Goal: Task Accomplishment & Management: Manage account settings

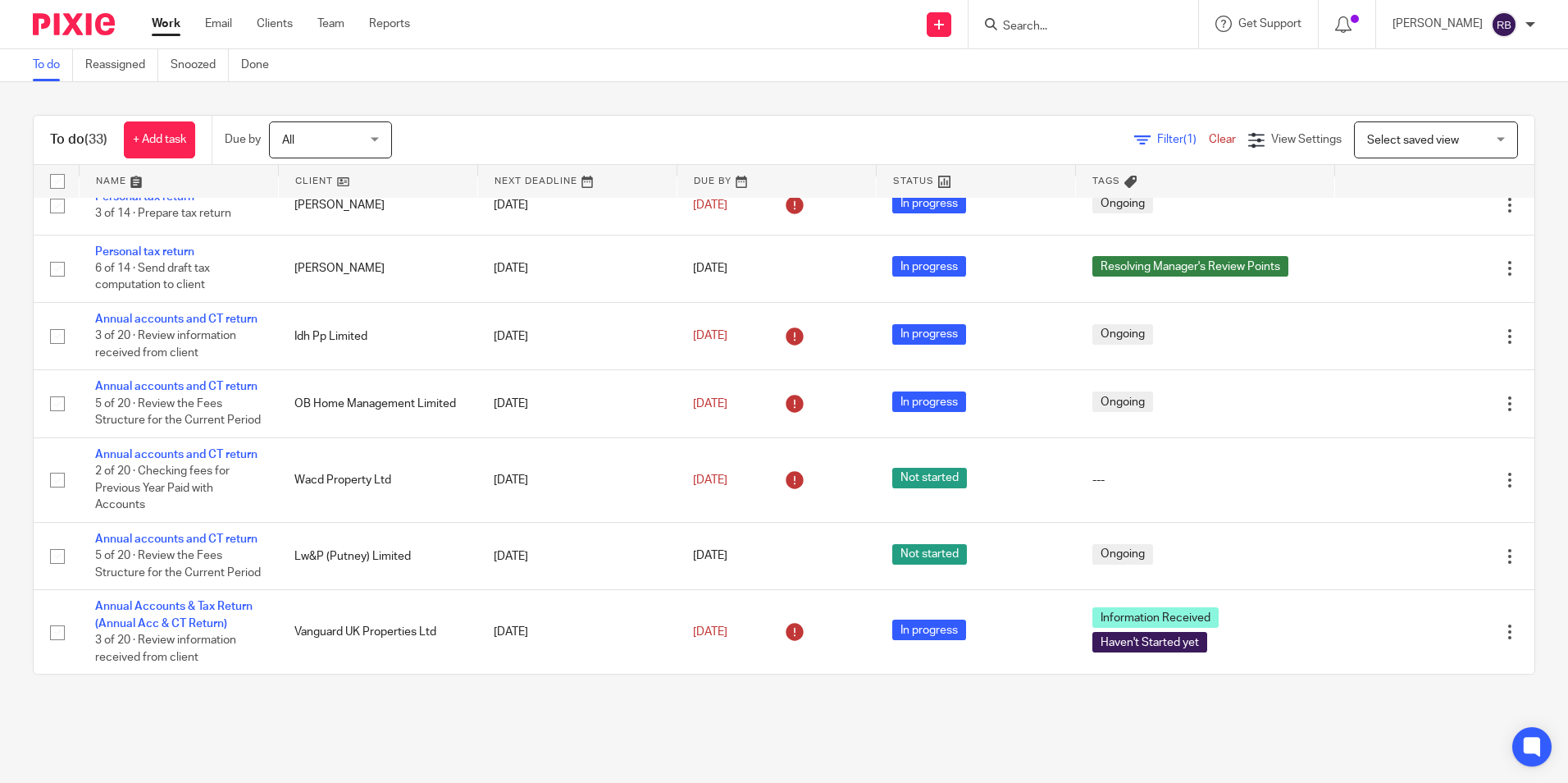
scroll to position [2052, 0]
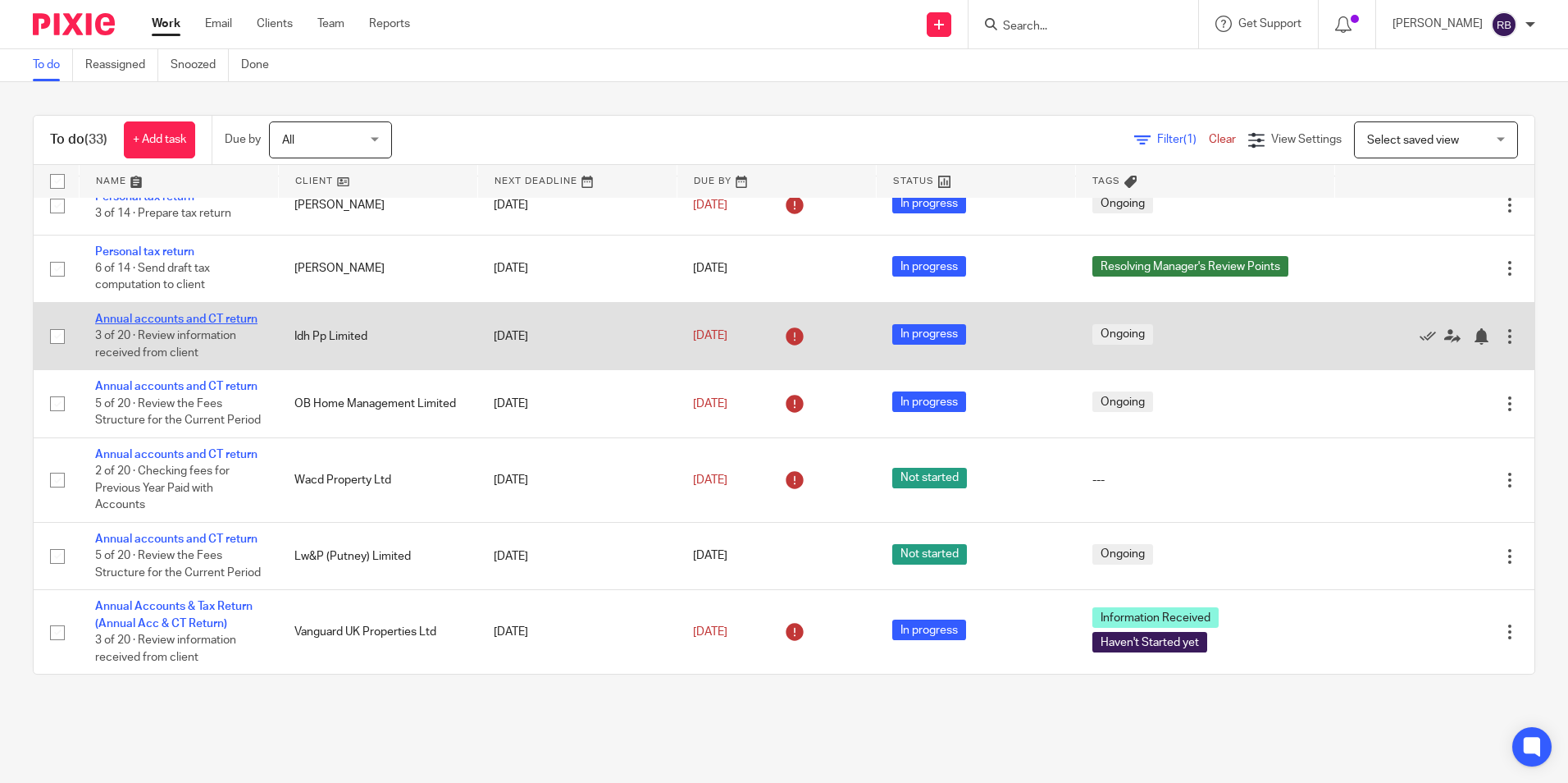
click at [189, 325] on link "Annual accounts and CT return" at bounding box center [176, 319] width 163 height 11
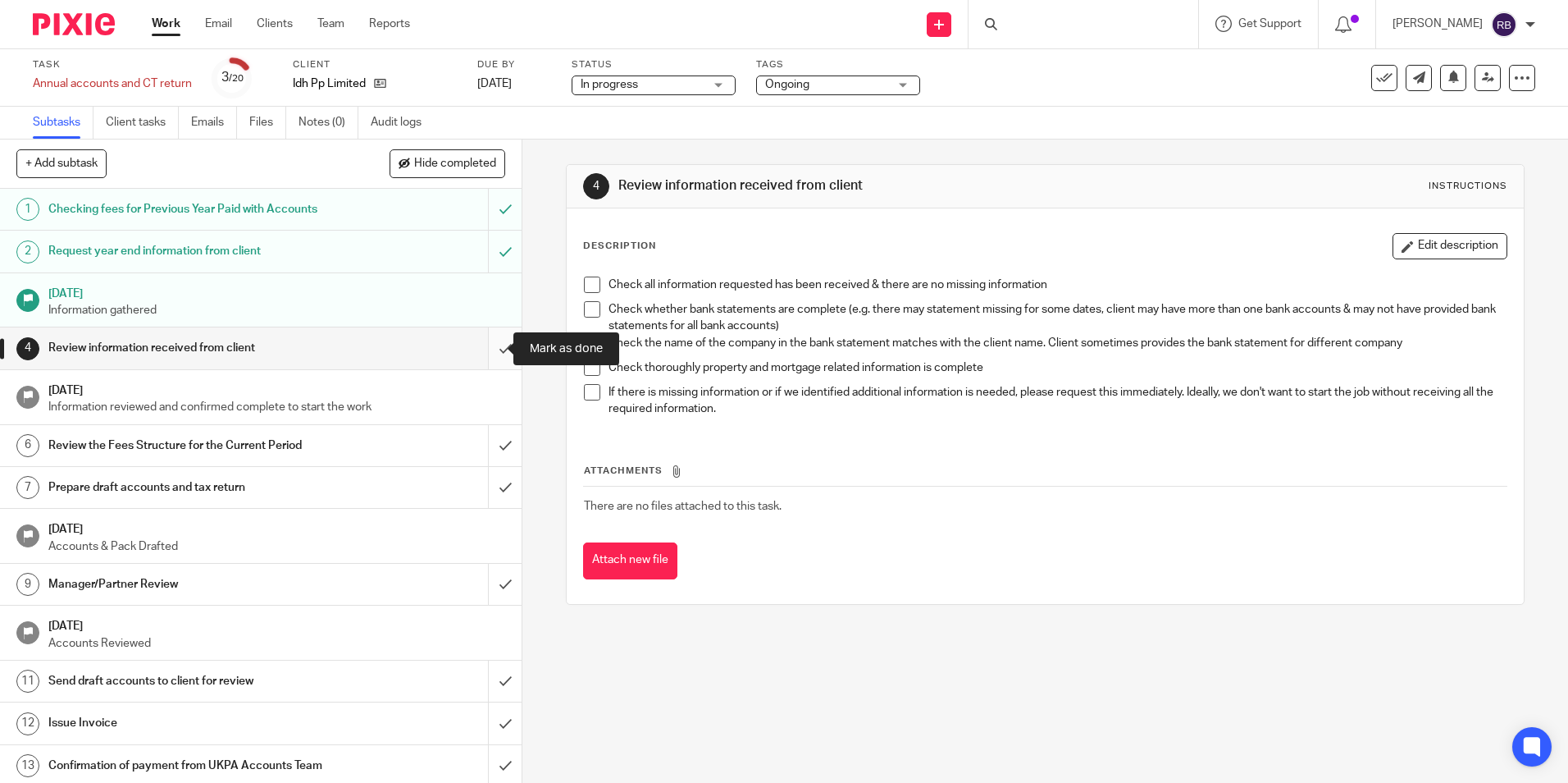
click at [483, 337] on input "submit" at bounding box center [261, 348] width 522 height 41
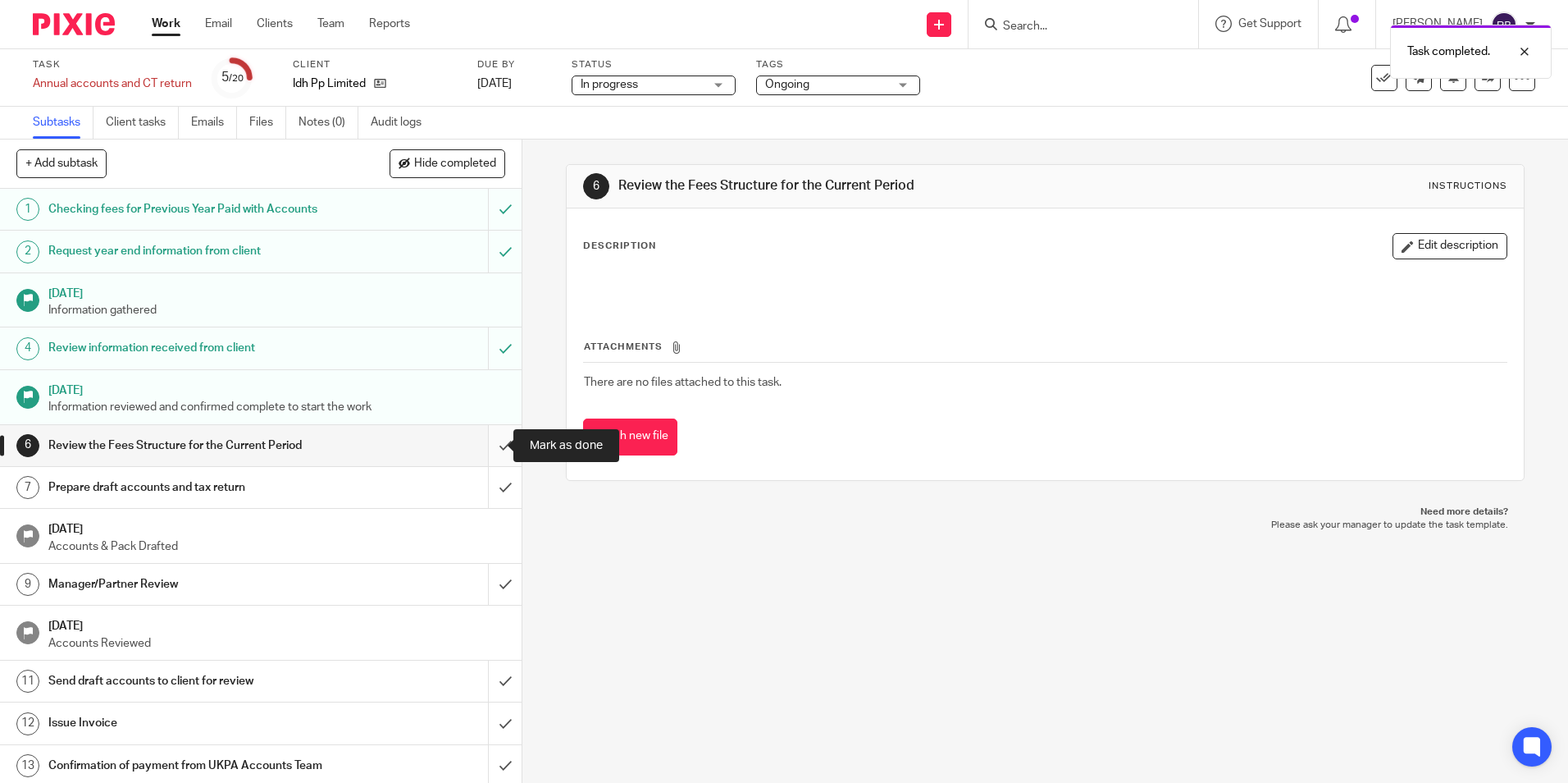
click at [484, 442] on input "submit" at bounding box center [261, 445] width 522 height 41
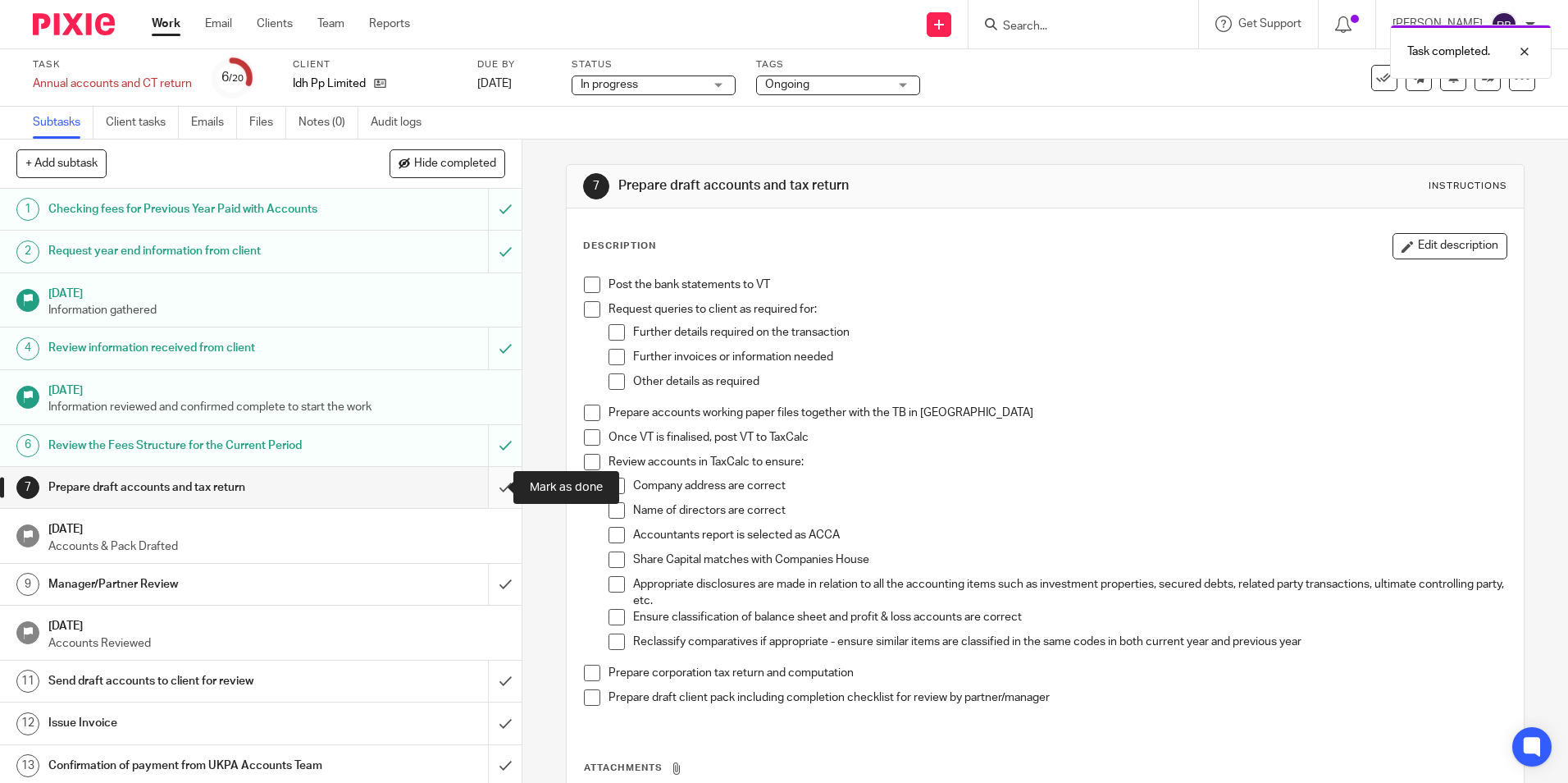
click at [489, 489] on input "submit" at bounding box center [261, 487] width 522 height 41
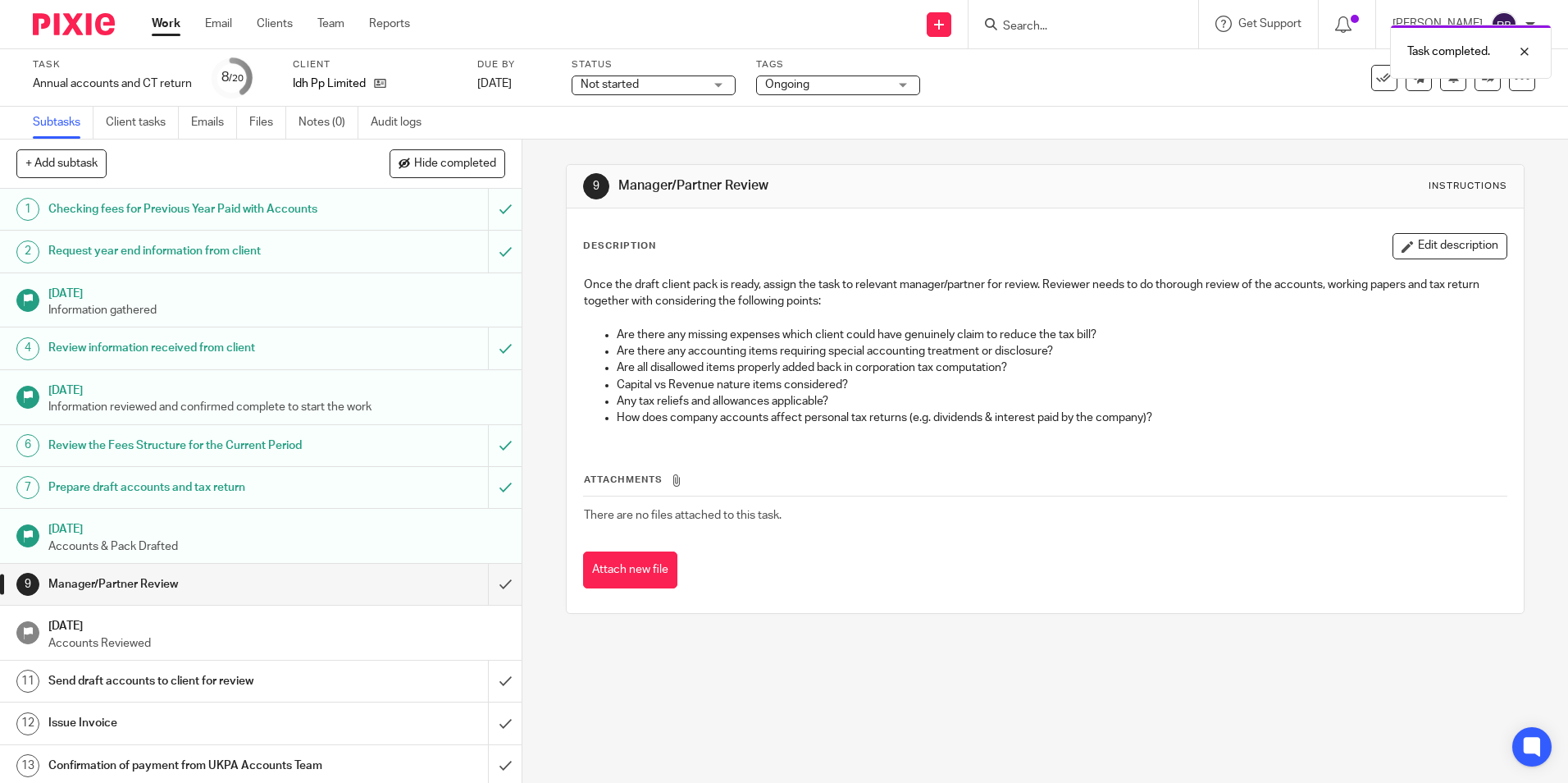
click at [828, 92] on span "Ongoing" at bounding box center [826, 85] width 123 height 17
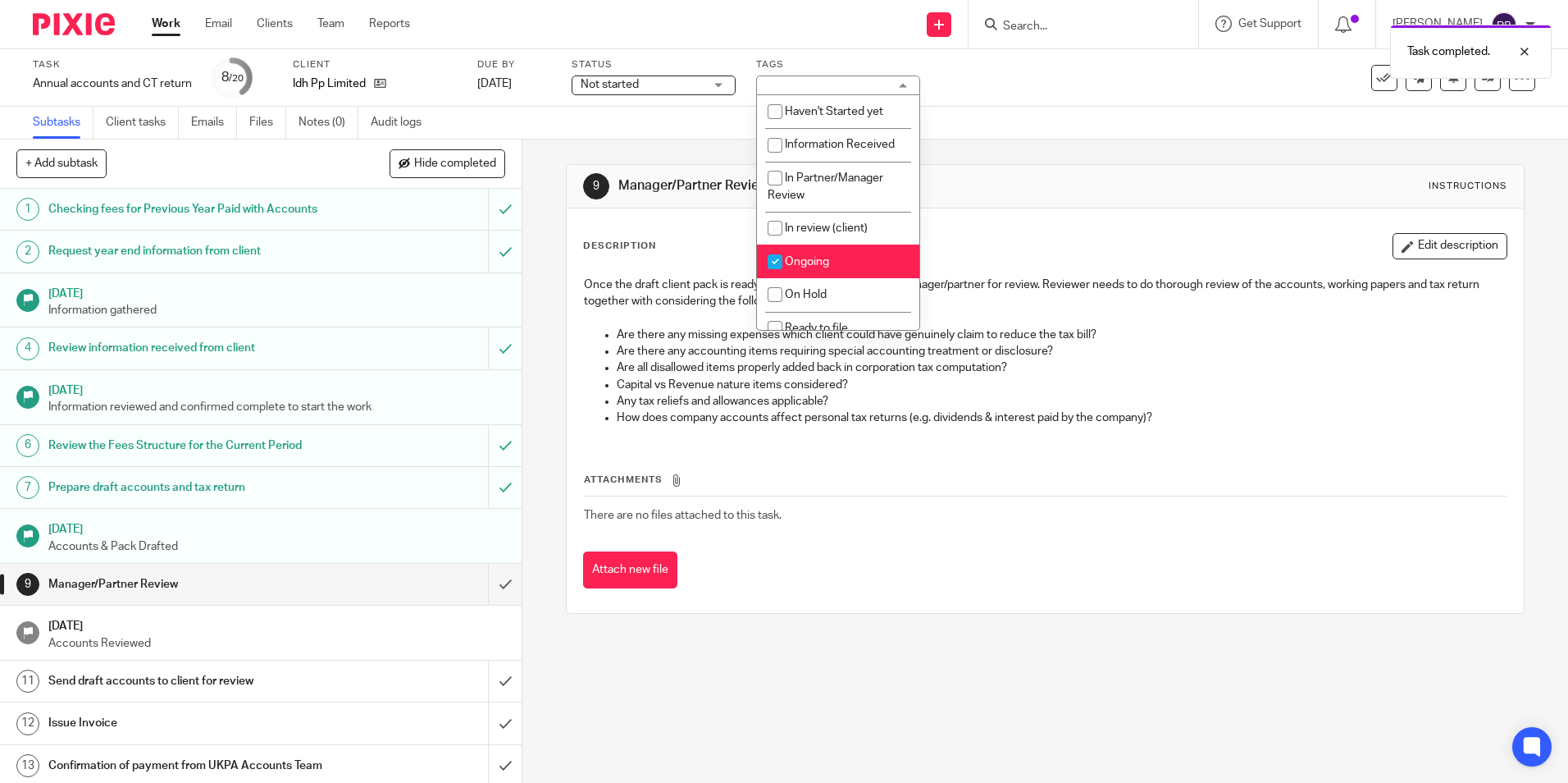
click at [776, 257] on input "checkbox" at bounding box center [775, 261] width 31 height 31
checkbox input "false"
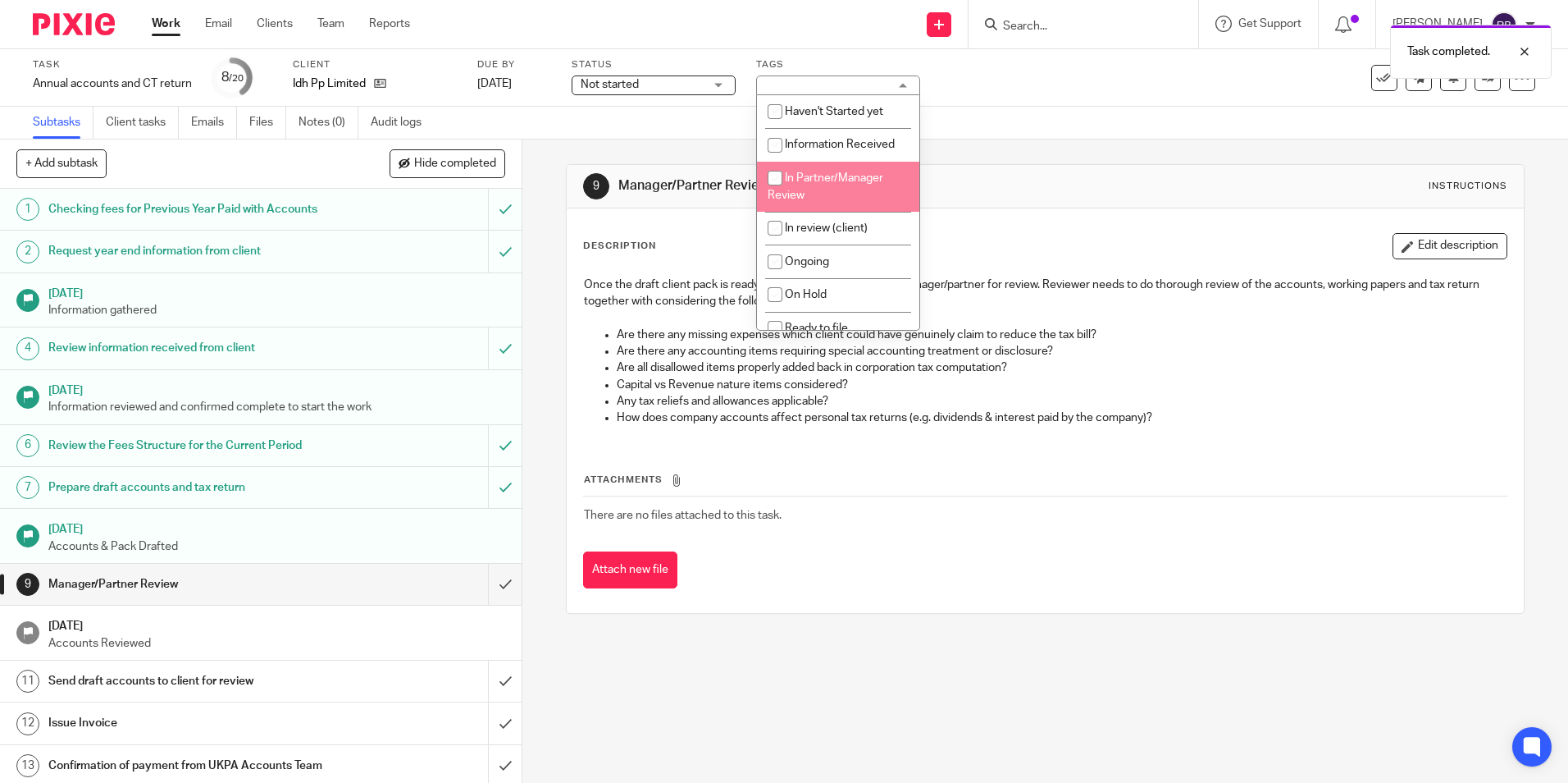
click at [809, 198] on li "In Partner/Manager Review" at bounding box center [838, 187] width 163 height 50
checkbox input "true"
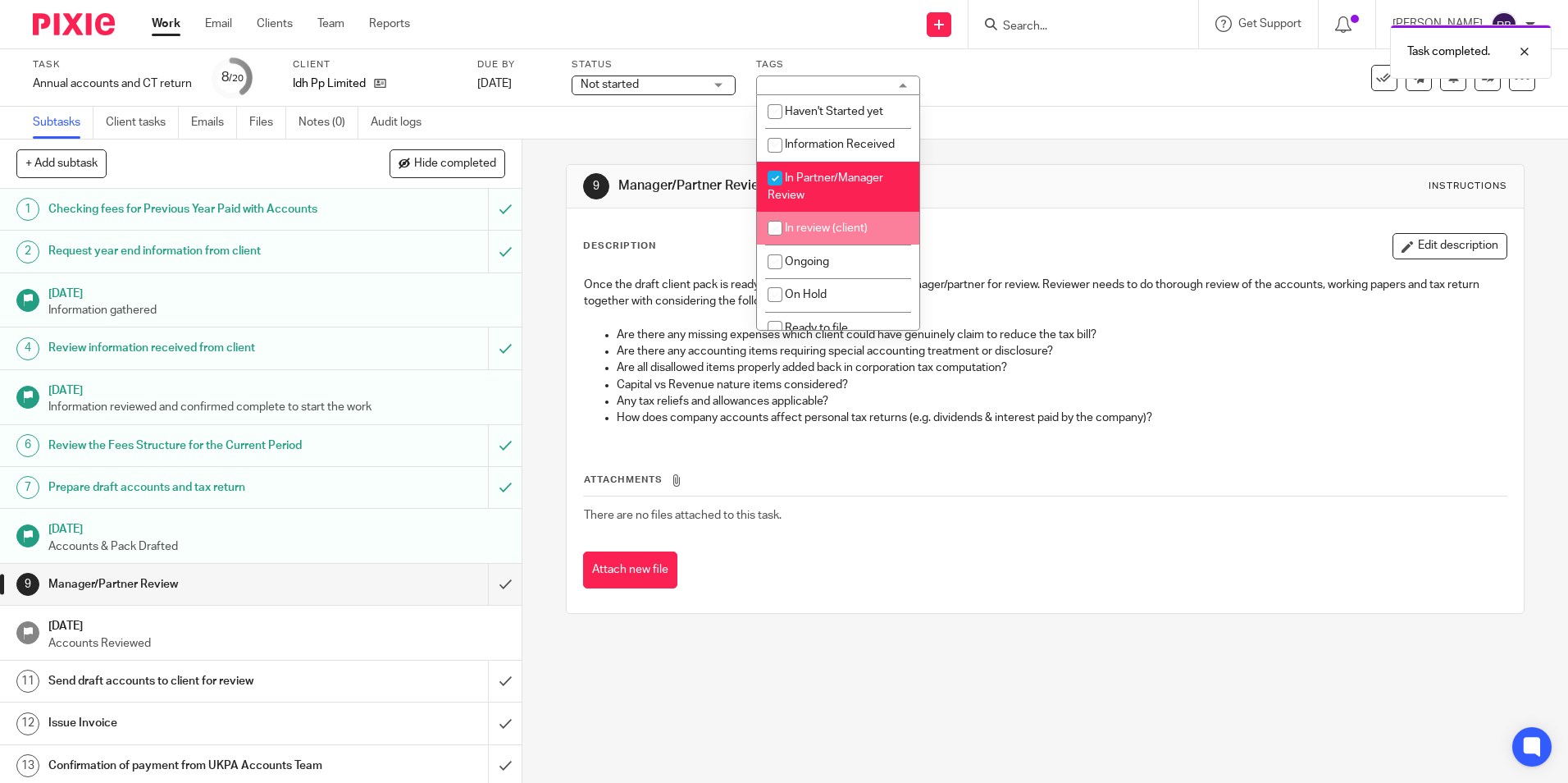
click at [1052, 698] on div "9 Manager/Partner Review Instructions Description Edit description Once the dra…" at bounding box center [1045, 460] width 1045 height 643
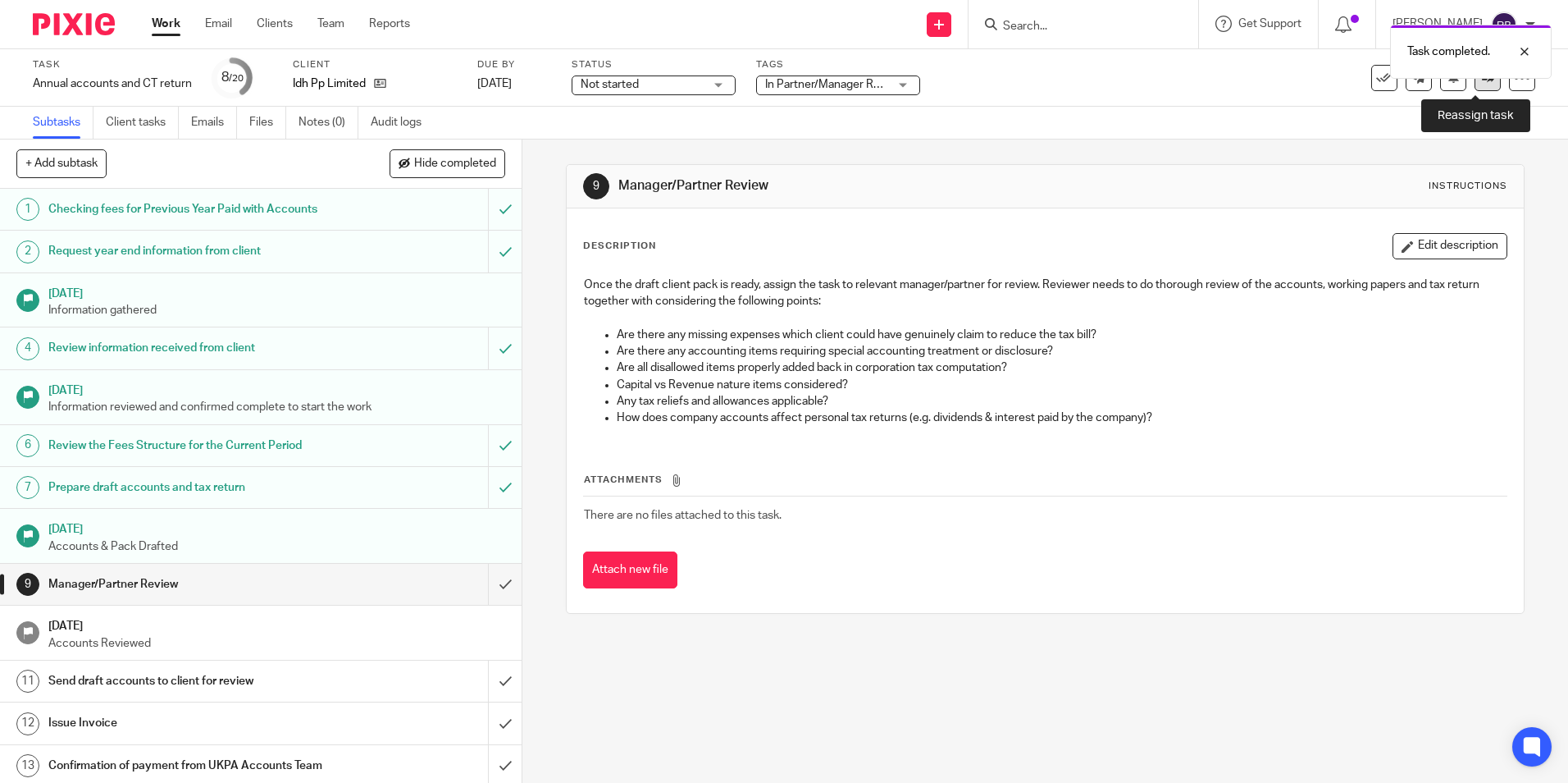
click at [1477, 86] on link at bounding box center [1488, 78] width 27 height 27
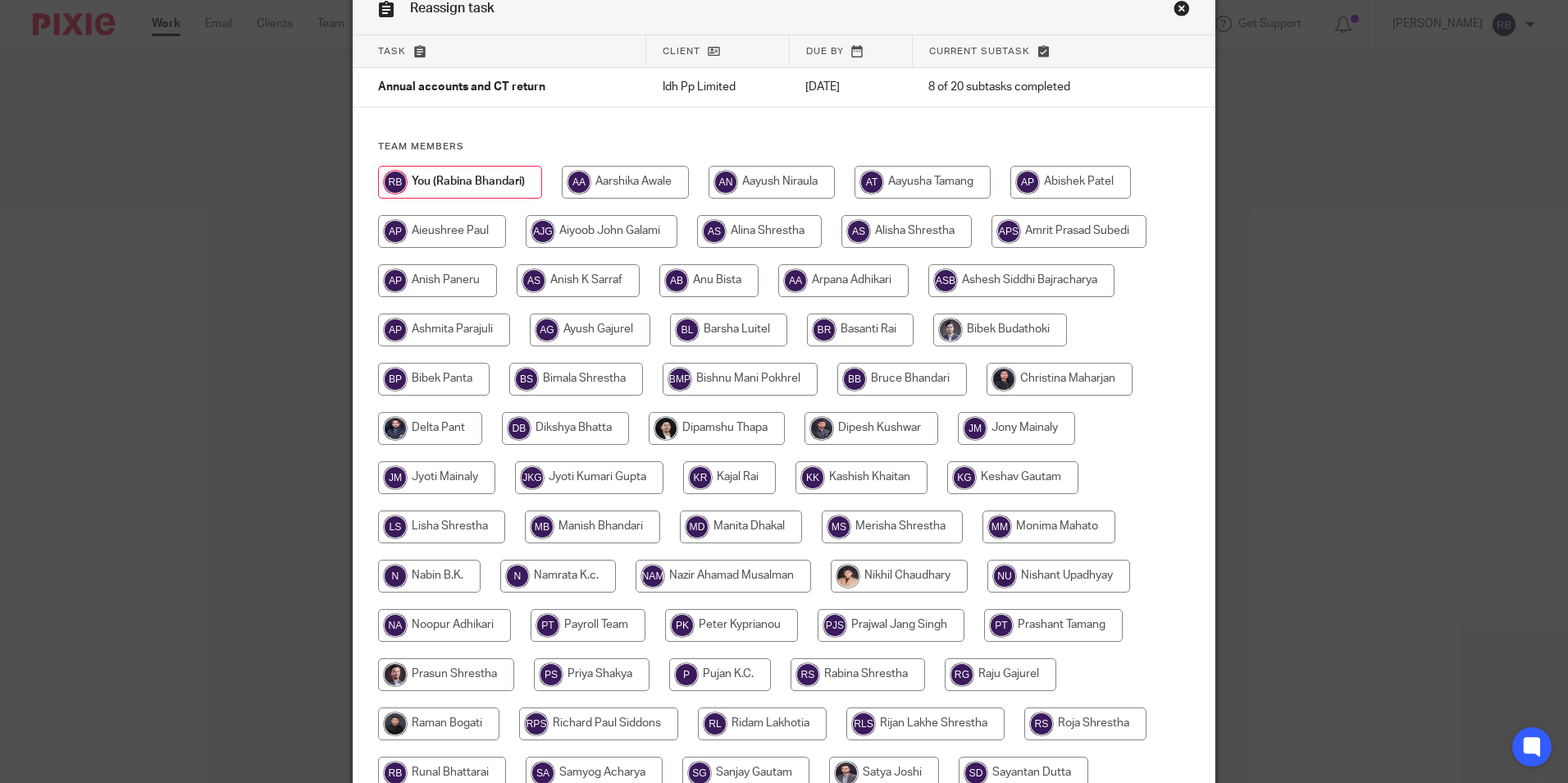
scroll to position [82, 0]
click at [1098, 382] on input "radio" at bounding box center [1059, 380] width 146 height 32
radio input "true"
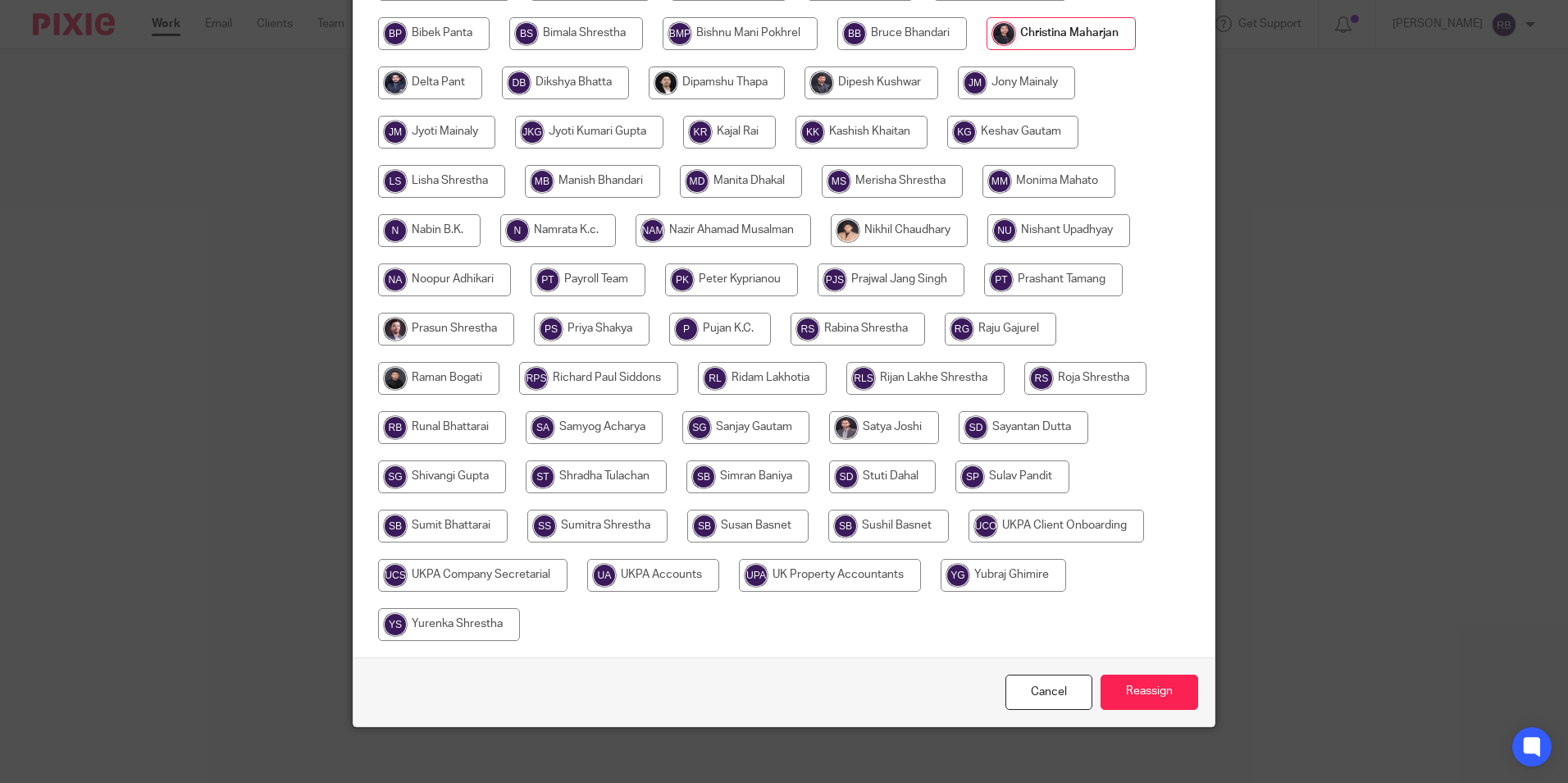
scroll to position [438, 0]
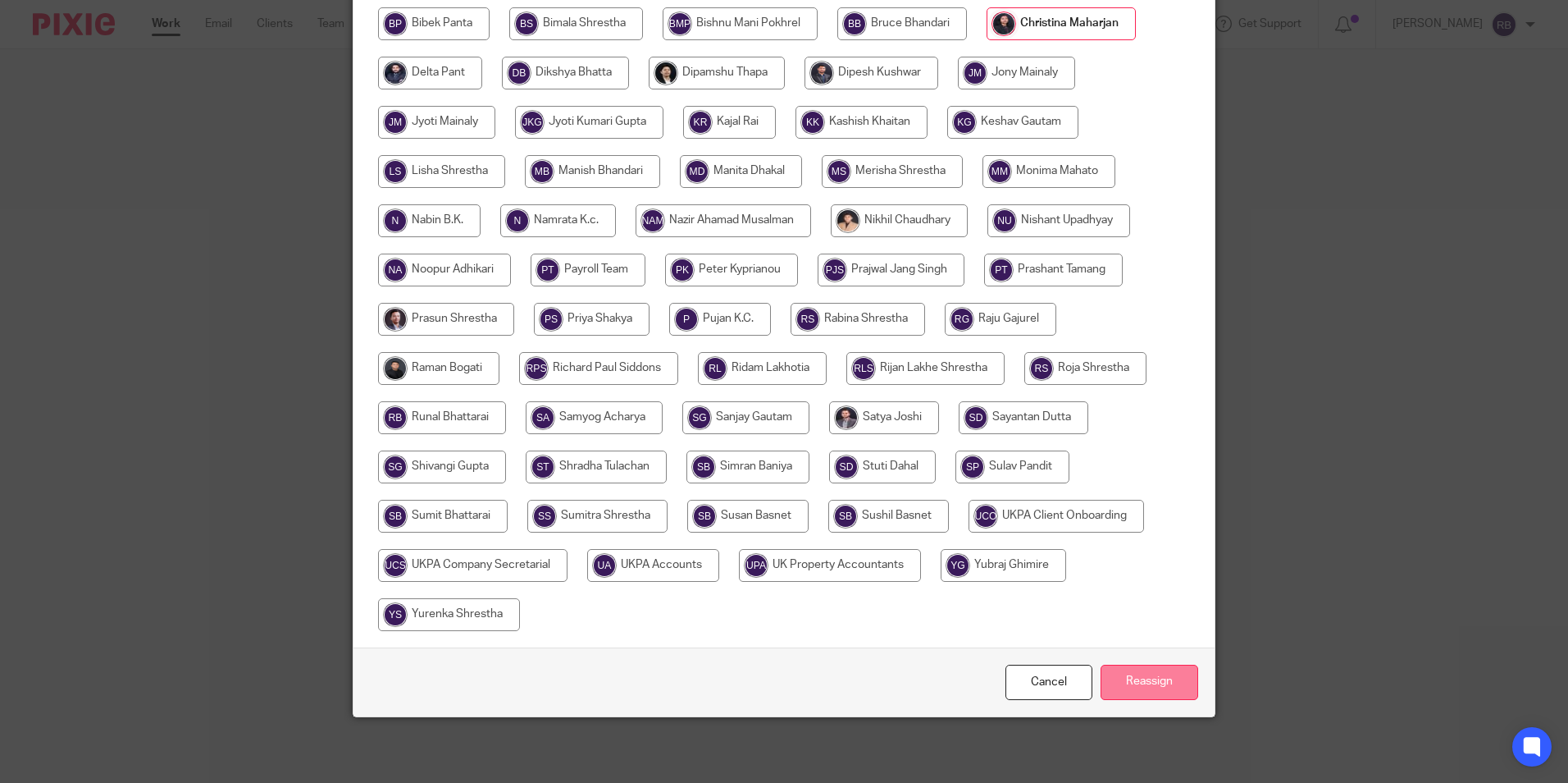
click at [1162, 685] on input "Reassign" at bounding box center [1149, 682] width 98 height 35
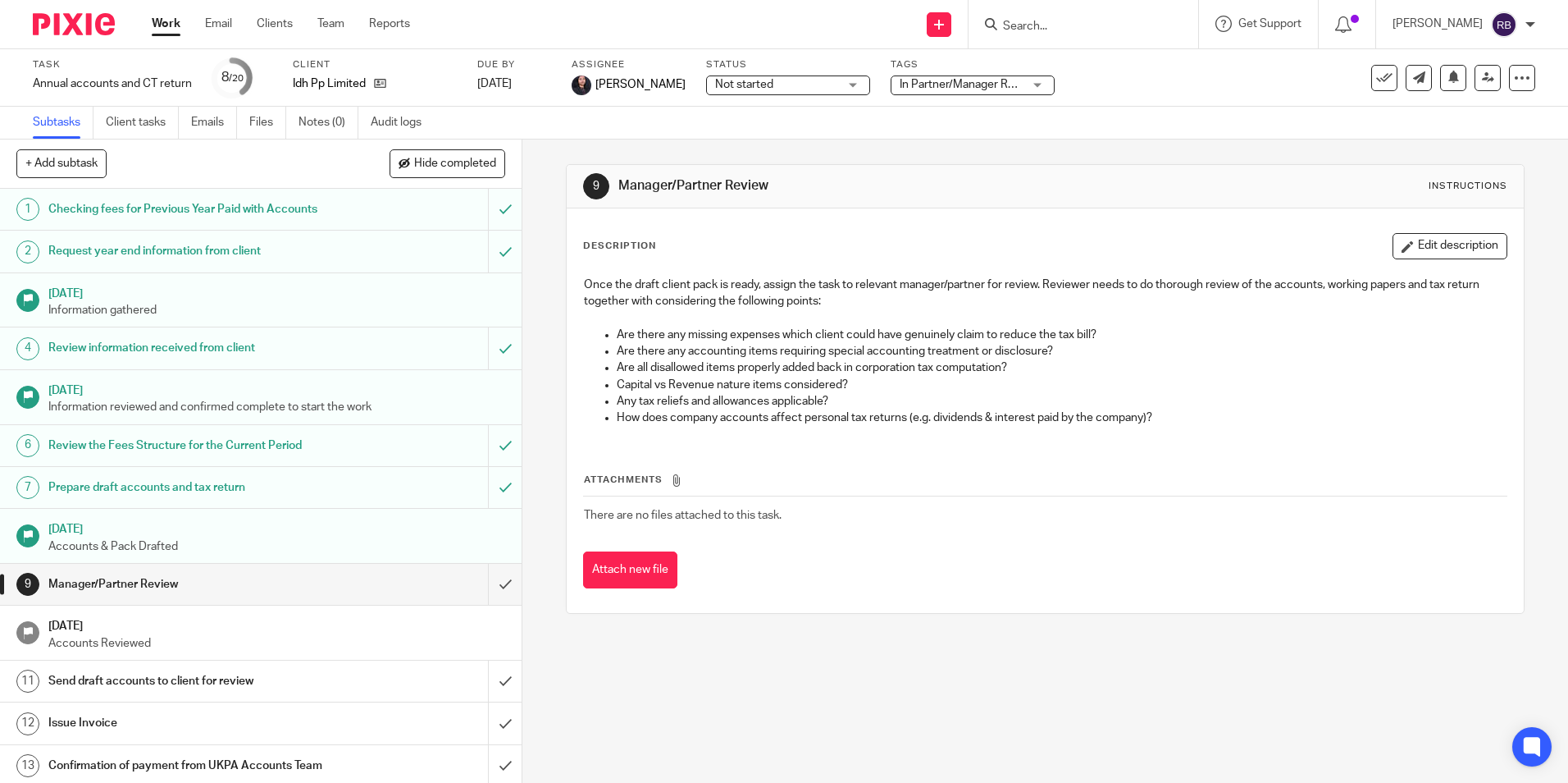
drag, startPoint x: 169, startPoint y: 32, endPoint x: 640, endPoint y: 428, distance: 615.4
click at [169, 32] on link "Work" at bounding box center [166, 23] width 29 height 16
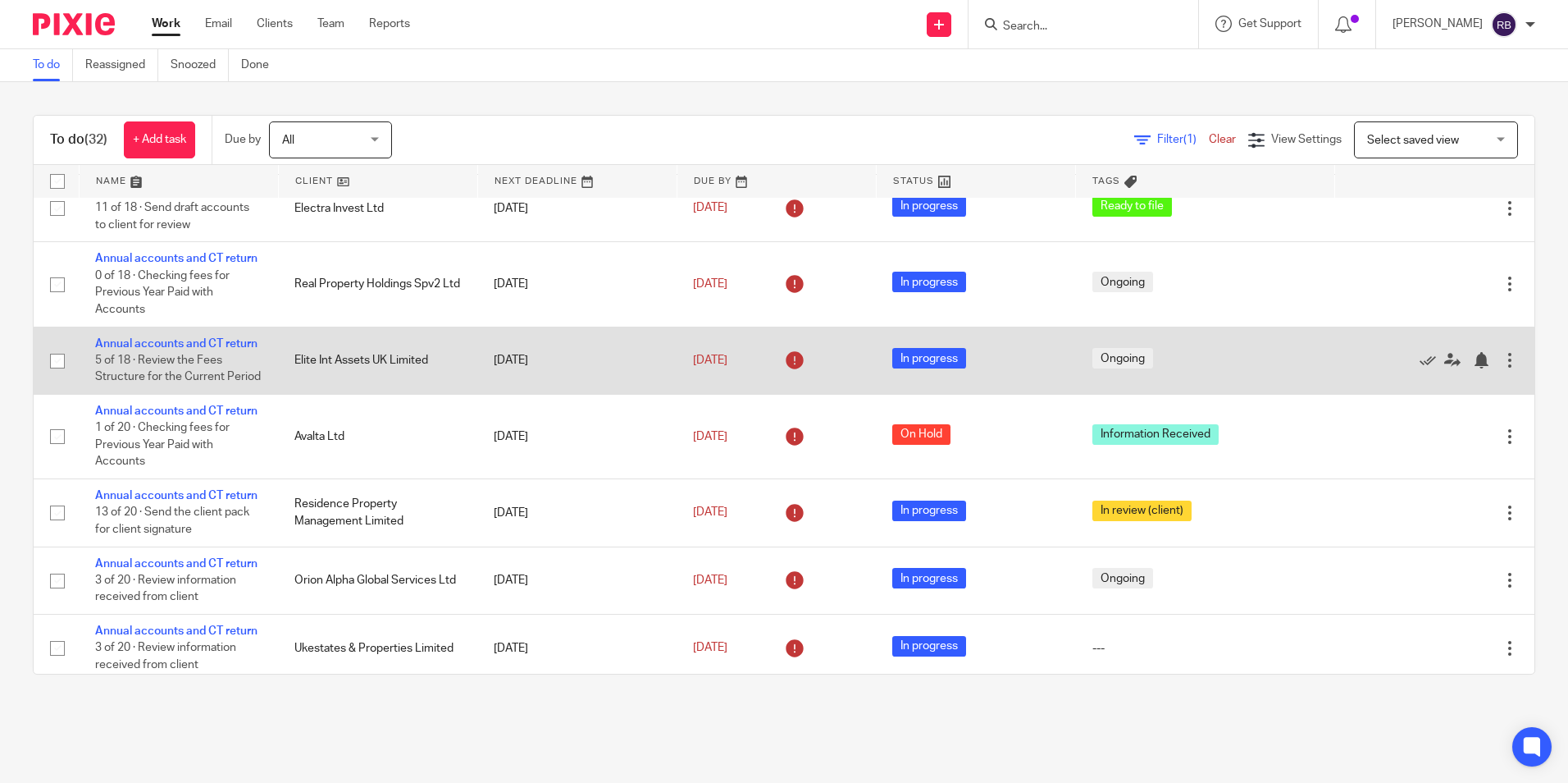
scroll to position [246, 0]
